Goal: Subscribe to service/newsletter

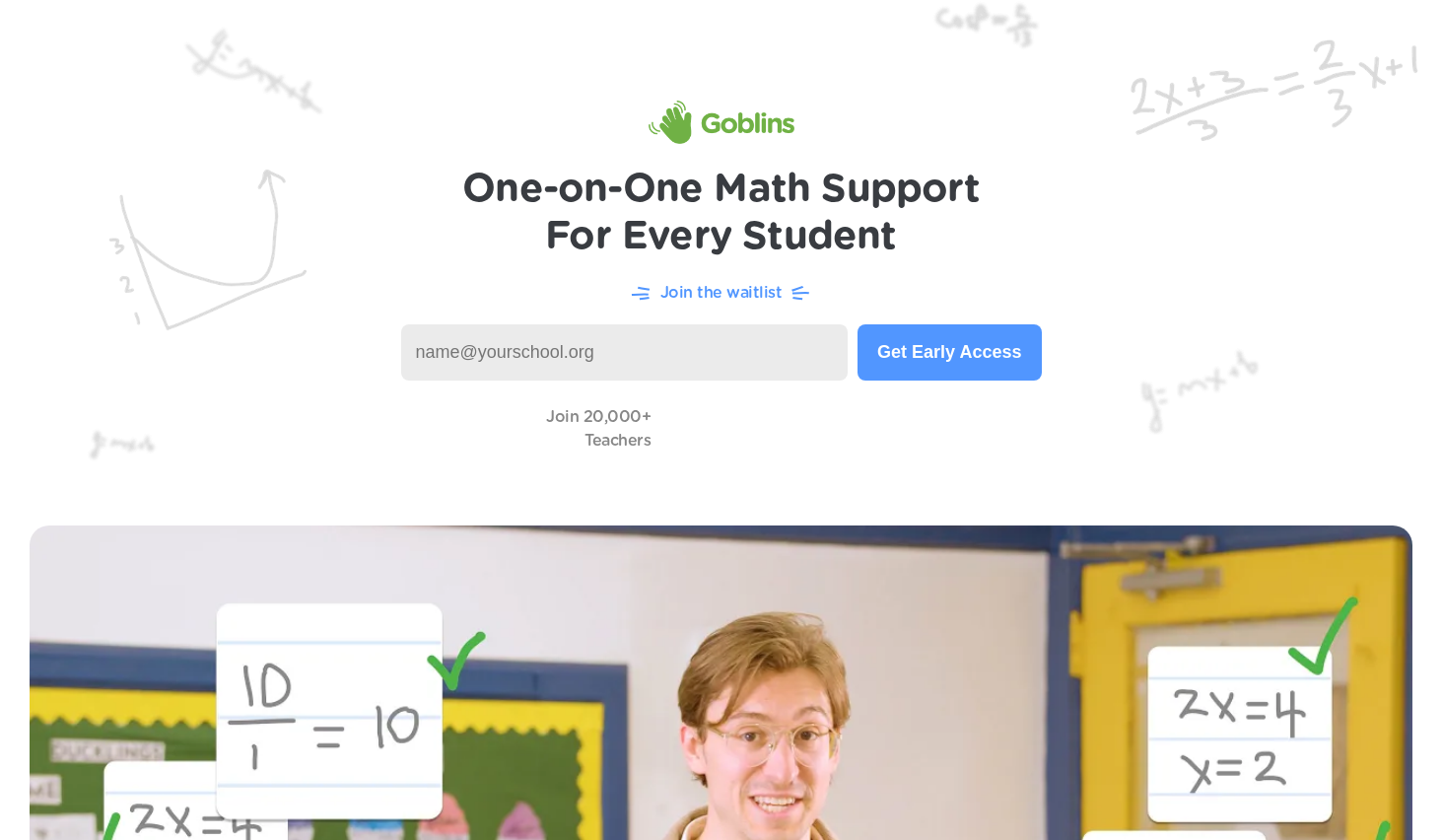
click at [558, 362] on input at bounding box center [625, 352] width 448 height 57
type input "[PERSON_NAME][EMAIL_ADDRESS][PERSON_NAME][DOMAIN_NAME]"
click at [991, 355] on button "Get Early Access" at bounding box center [948, 352] width 184 height 57
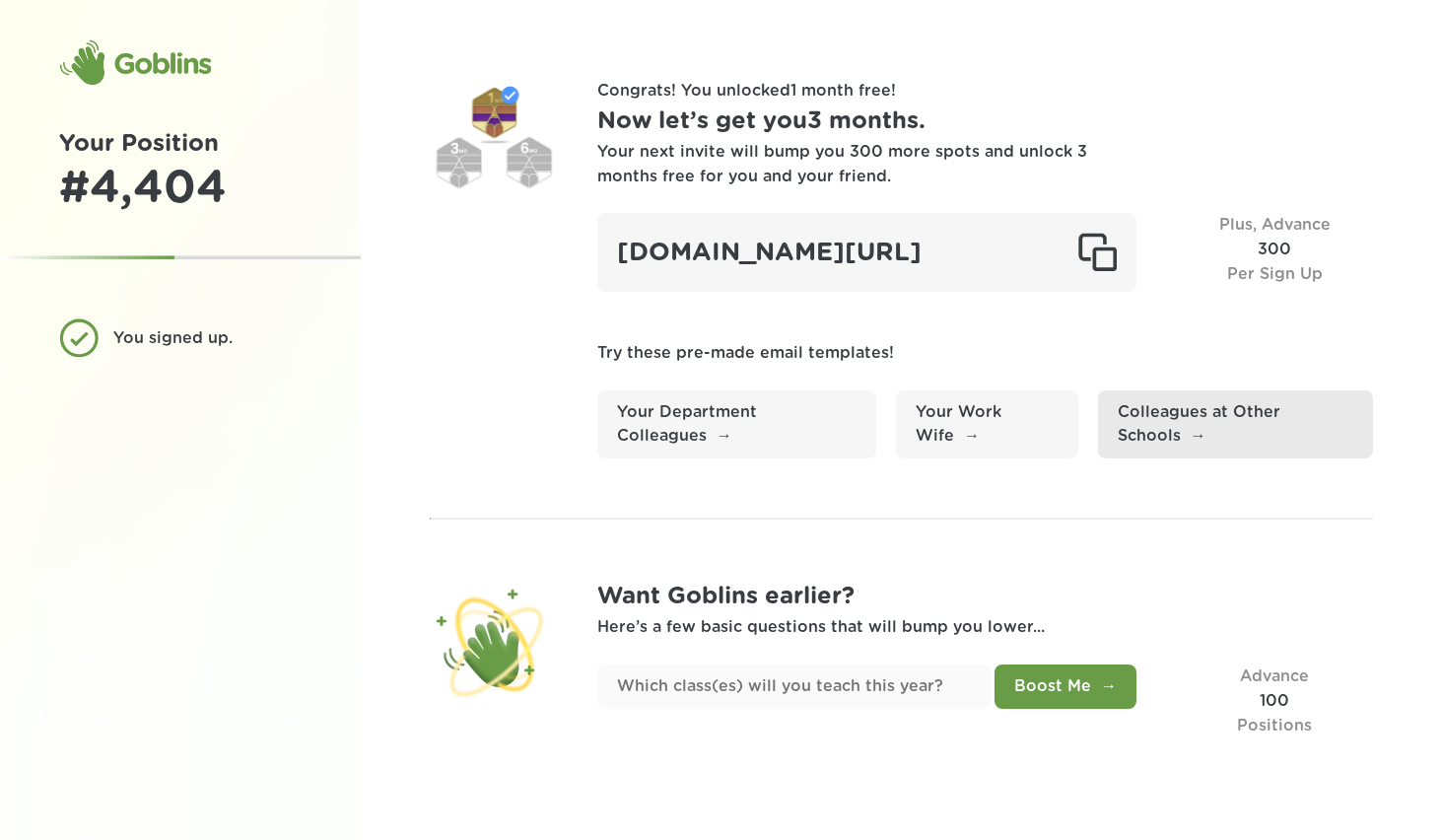
click at [1171, 460] on link "Colleagues at Other Schools" at bounding box center [1235, 424] width 275 height 69
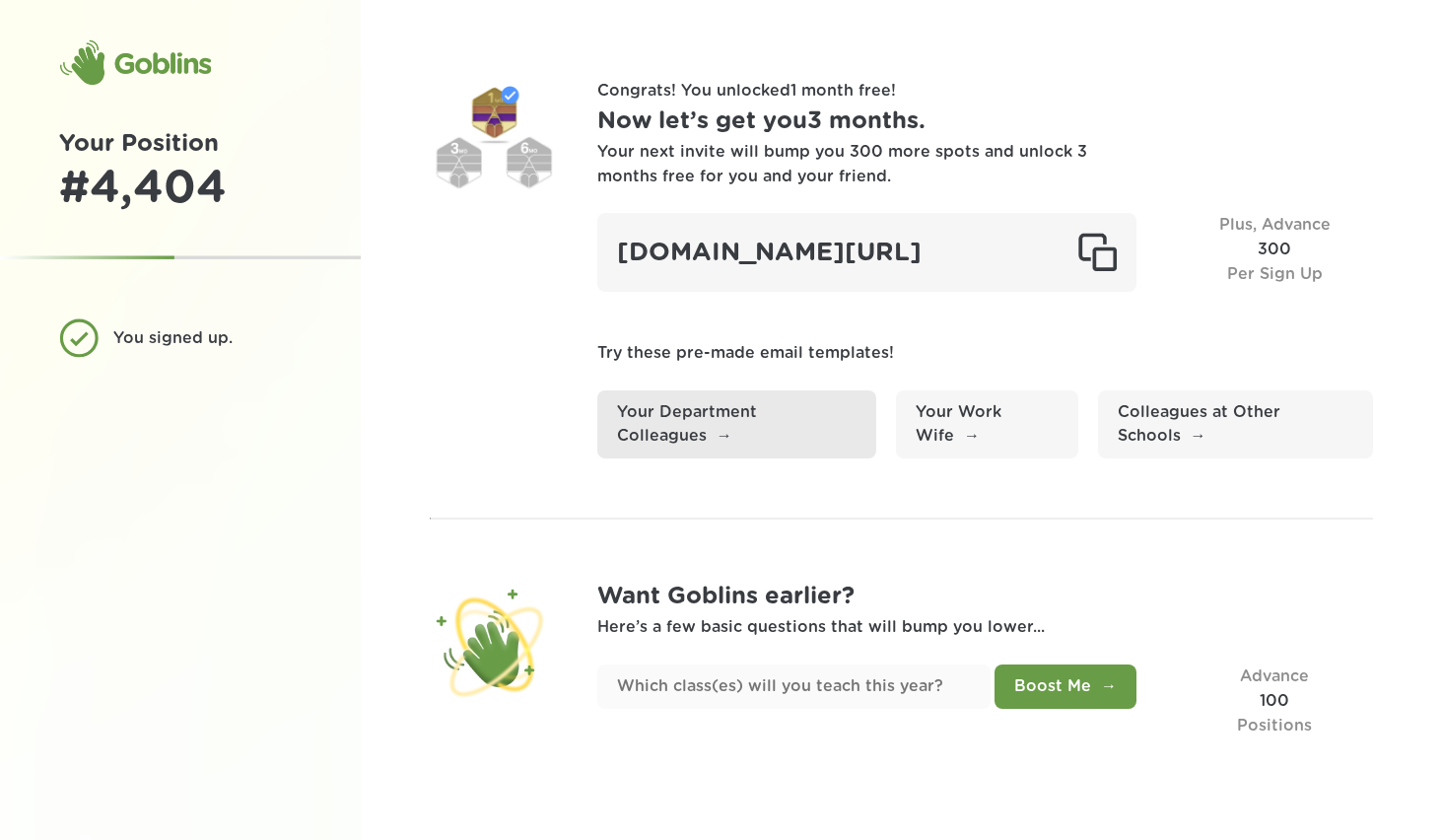
click at [668, 460] on link "Your Department Colleagues" at bounding box center [736, 424] width 279 height 69
